Goal: Find specific page/section: Find specific page/section

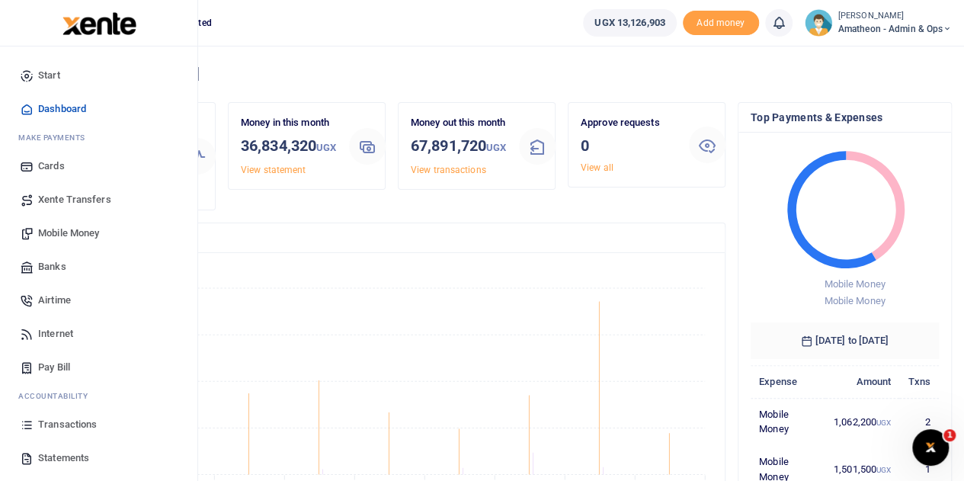
click at [43, 424] on span "Transactions" at bounding box center [67, 424] width 59 height 15
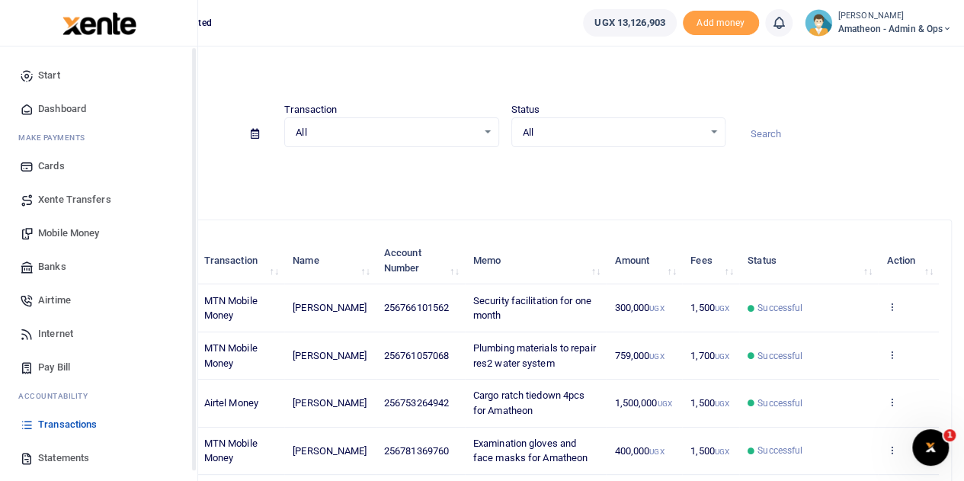
click at [30, 458] on icon at bounding box center [27, 458] width 14 height 14
